Goal: Task Accomplishment & Management: Manage account settings

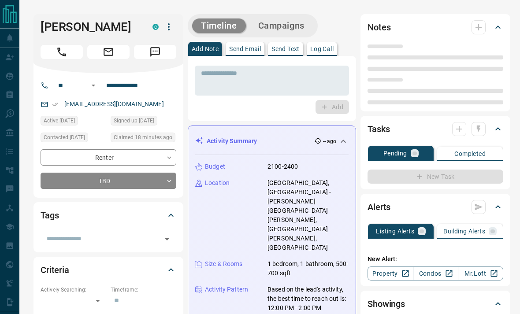
type input "**"
type input "**********"
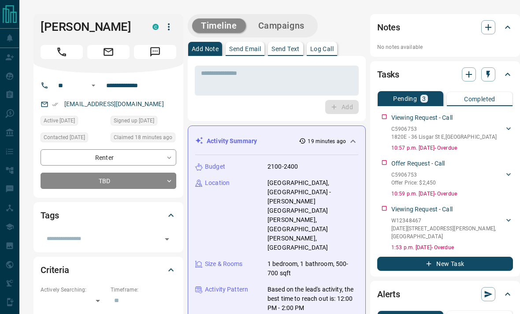
click at [293, 47] on p "Send Text" at bounding box center [285, 49] width 28 height 6
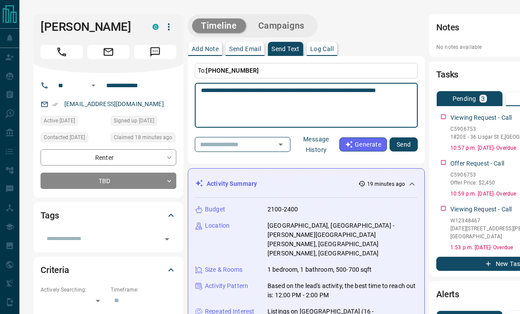
type textarea "**********"
click at [405, 149] on button "Send" at bounding box center [404, 144] width 28 height 14
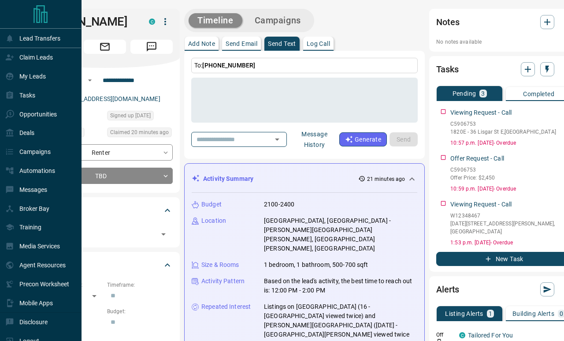
click at [6, 95] on div "Tasks" at bounding box center [20, 95] width 30 height 15
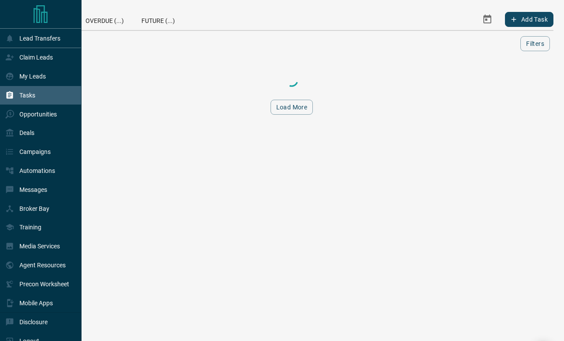
click at [15, 98] on div "Tasks" at bounding box center [20, 95] width 30 height 15
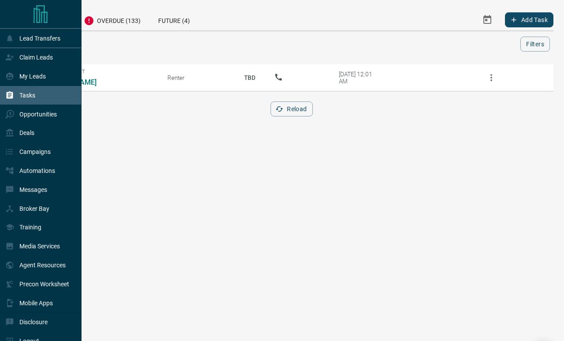
click at [23, 61] on p "Claim Leads" at bounding box center [35, 57] width 33 height 7
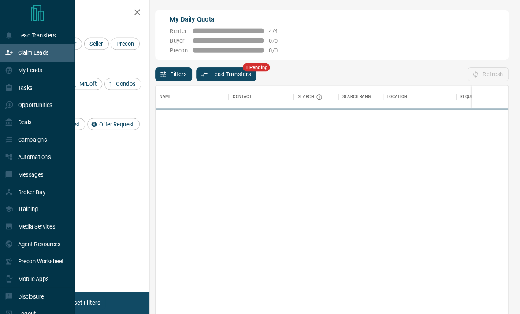
scroll to position [283, 382]
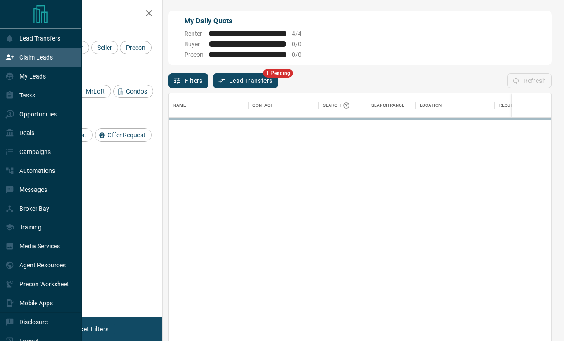
click at [255, 82] on button "Lead Transfers" at bounding box center [246, 80] width 66 height 15
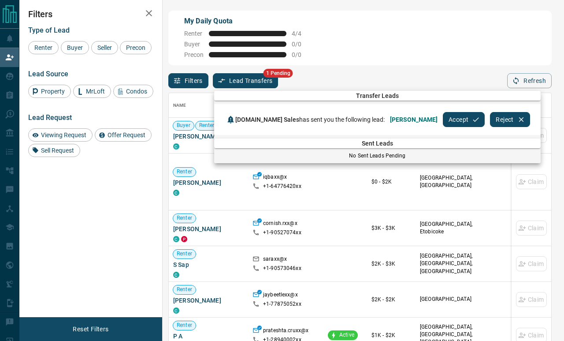
click at [444, 115] on button "Accept" at bounding box center [464, 119] width 42 height 15
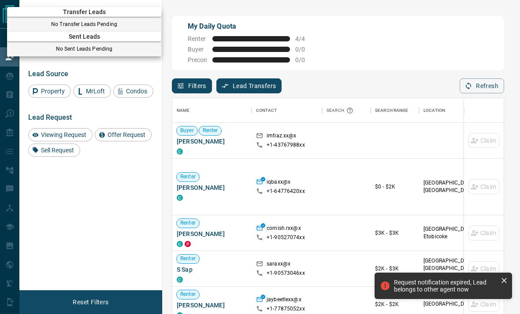
scroll to position [260, 331]
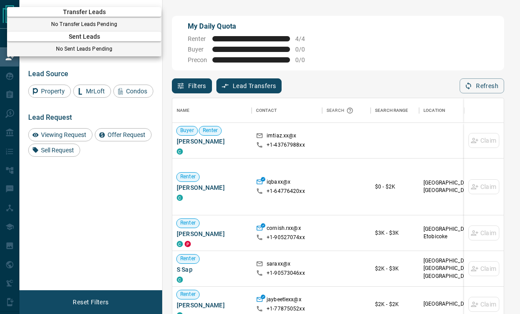
click at [117, 245] on div at bounding box center [260, 157] width 520 height 314
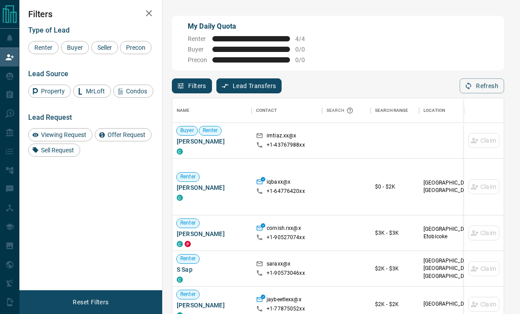
click at [10, 102] on div "Tasks" at bounding box center [20, 95] width 30 height 15
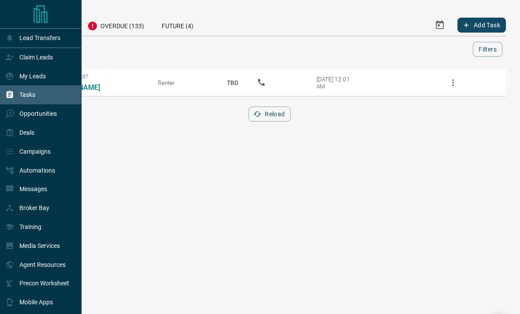
click at [19, 115] on p "Opportunities" at bounding box center [37, 113] width 37 height 7
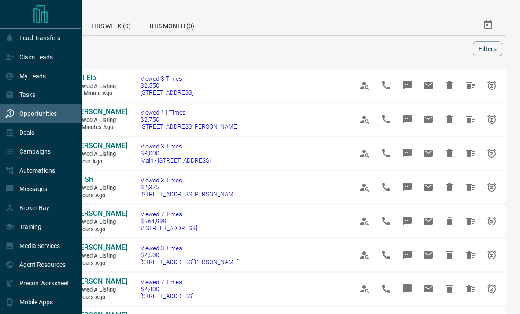
click at [19, 73] on div "My Leads" at bounding box center [25, 76] width 41 height 15
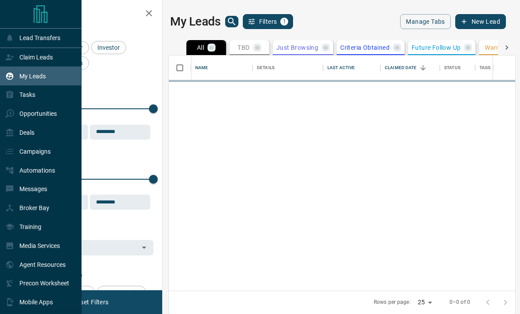
scroll to position [264, 346]
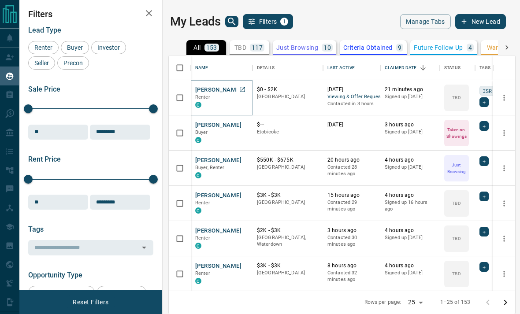
click at [205, 86] on button "[PERSON_NAME]" at bounding box center [218, 90] width 46 height 8
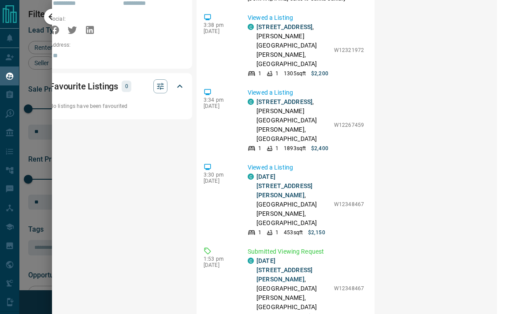
scroll to position [620, 22]
click at [267, 257] on link "[DATE][STREET_ADDRESS][PERSON_NAME]" at bounding box center [285, 270] width 56 height 26
